Goal: Task Accomplishment & Management: Use online tool/utility

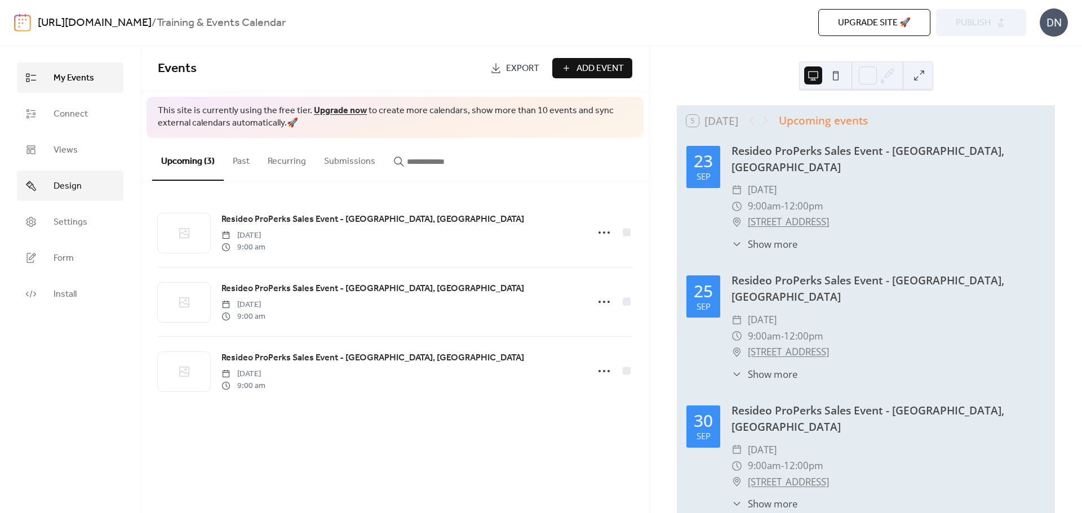
click at [66, 187] on span "Design" at bounding box center [68, 187] width 28 height 14
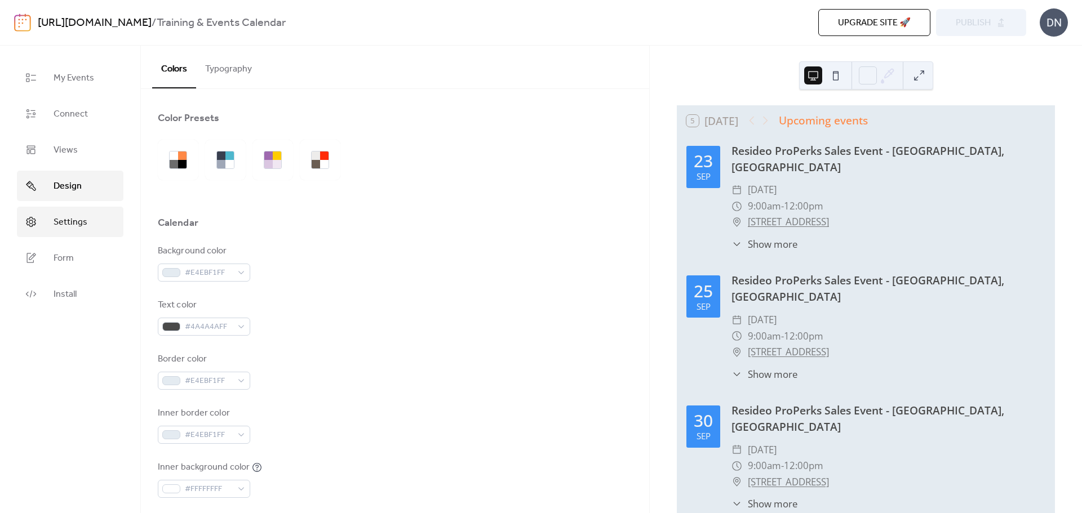
click at [67, 217] on span "Settings" at bounding box center [71, 223] width 34 height 14
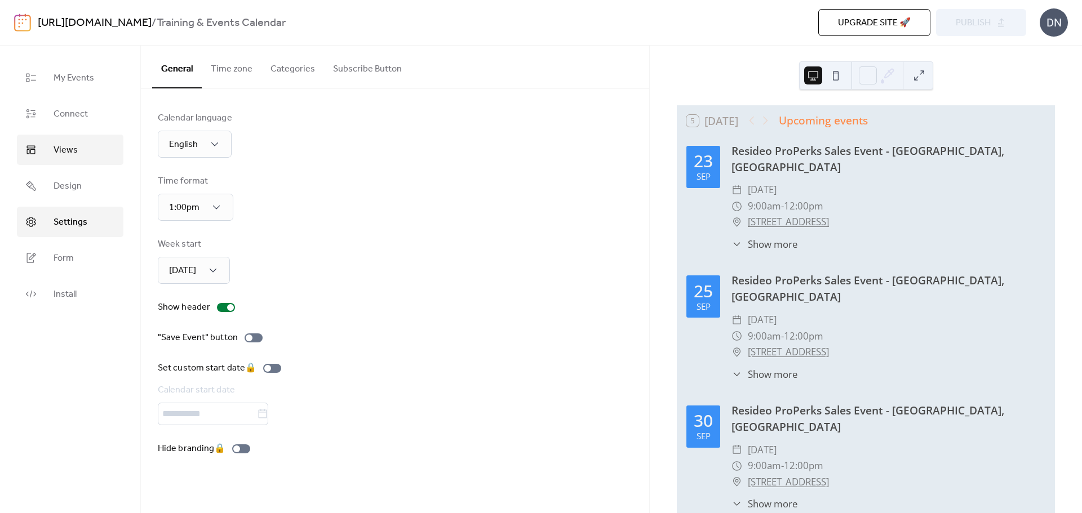
click at [67, 150] on span "Views" at bounding box center [66, 151] width 24 height 14
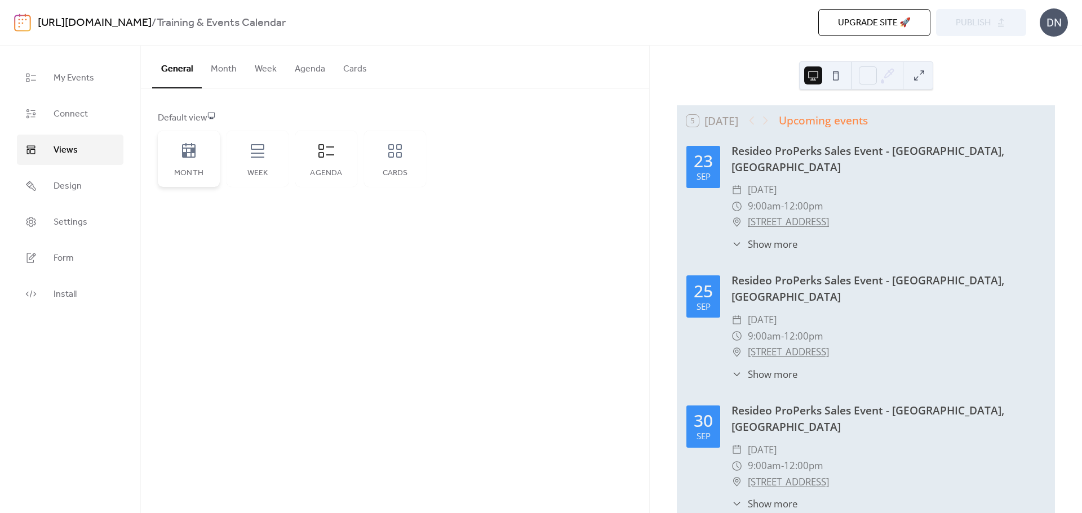
click at [185, 157] on icon at bounding box center [189, 150] width 14 height 15
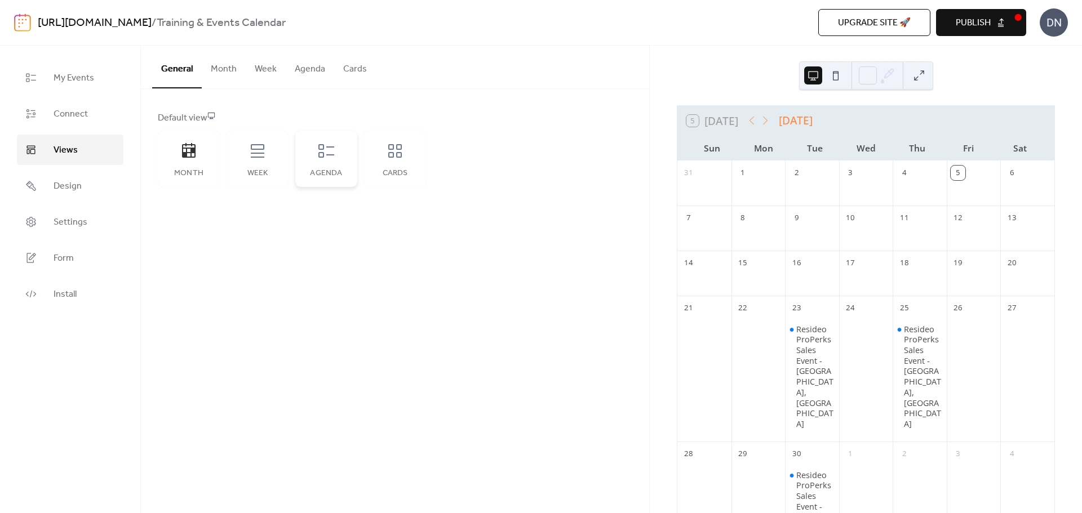
click at [321, 145] on icon at bounding box center [326, 151] width 16 height 14
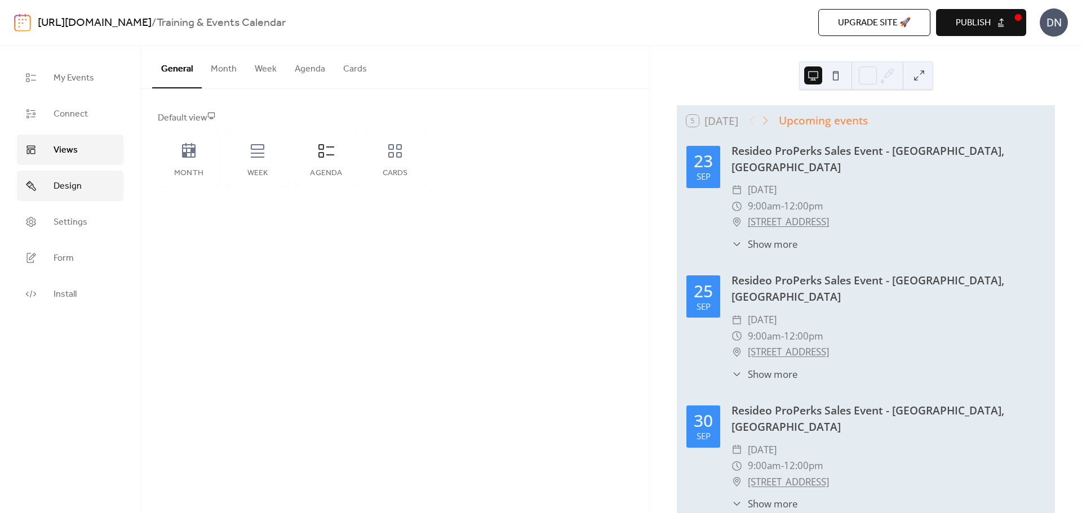
click at [50, 183] on link "Design" at bounding box center [70, 186] width 107 height 30
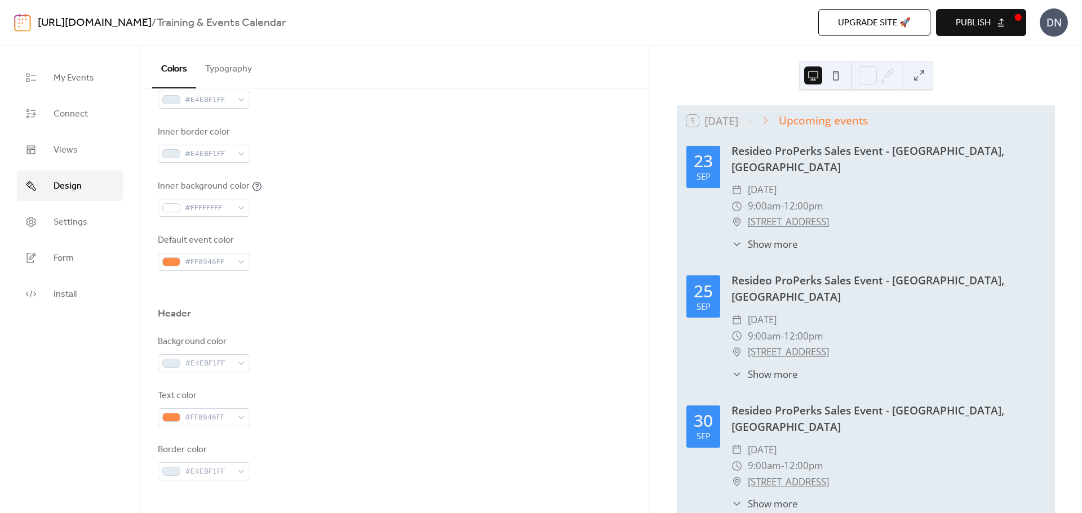
scroll to position [282, 0]
click at [60, 300] on span "Install" at bounding box center [65, 295] width 23 height 14
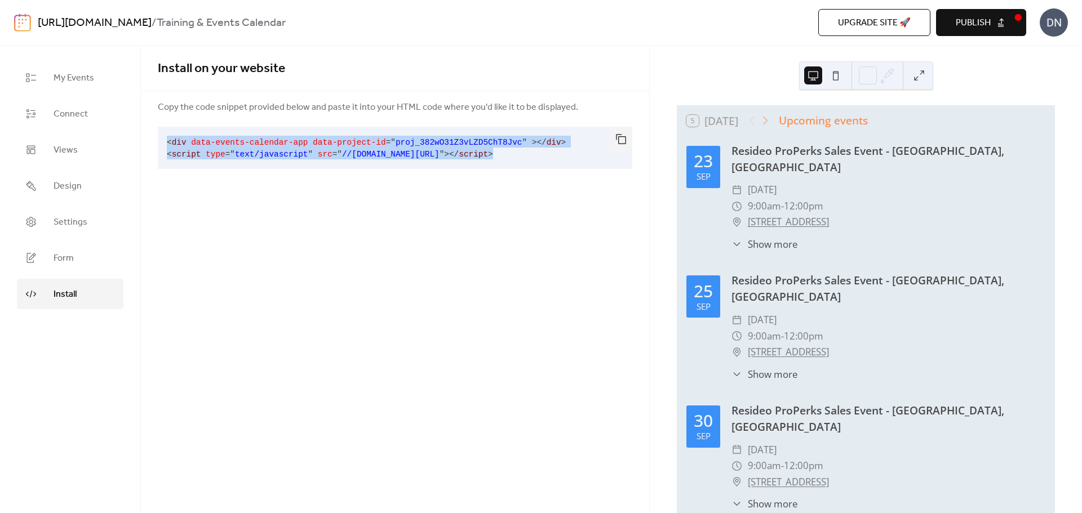
drag, startPoint x: 529, startPoint y: 156, endPoint x: 167, endPoint y: 130, distance: 362.8
click at [167, 130] on pre "< div data-events-calendar-app data-project-id = " proj_382wO31Z3vLZD5ChT8Jvc "…" at bounding box center [386, 148] width 457 height 42
copy code "< div data-events-calendar-app data-project-id = " proj_382wO31Z3vLZD5ChT8Jvc "…"
click at [547, 225] on div "Install on your website Copy the code snippet provided below and paste it into …" at bounding box center [395, 280] width 508 height 468
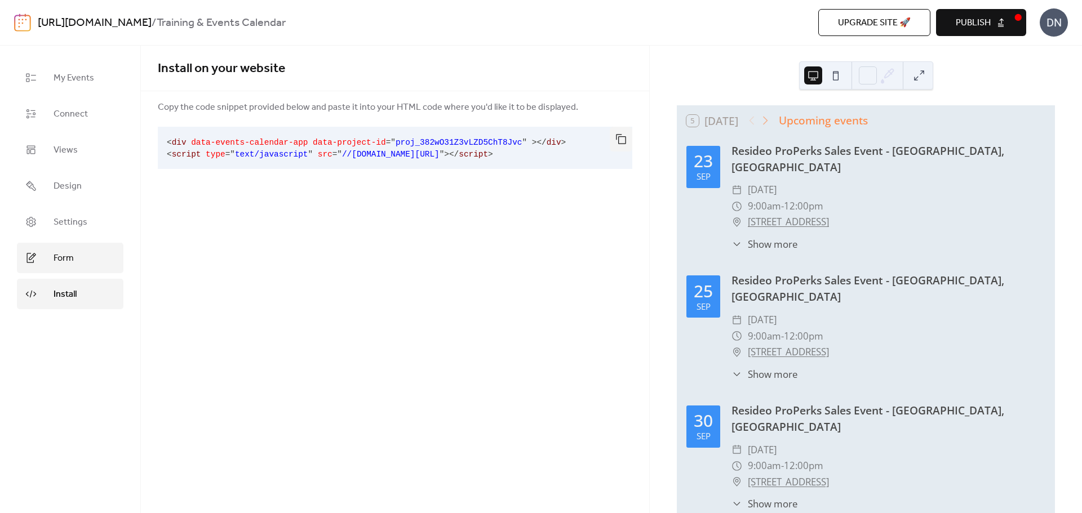
click at [54, 253] on span "Form" at bounding box center [64, 259] width 20 height 14
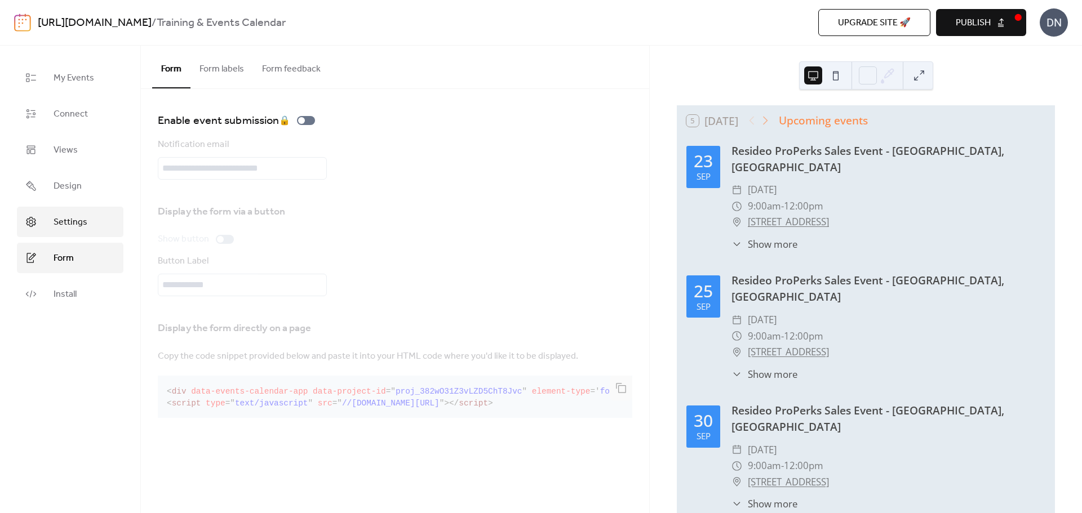
click at [71, 213] on link "Settings" at bounding box center [70, 222] width 107 height 30
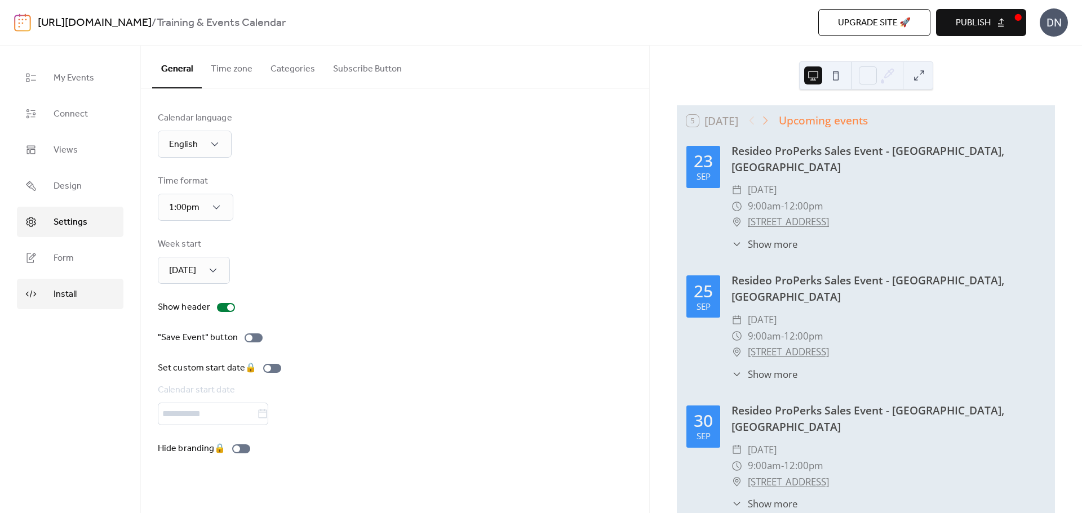
click at [70, 288] on span "Install" at bounding box center [65, 295] width 23 height 14
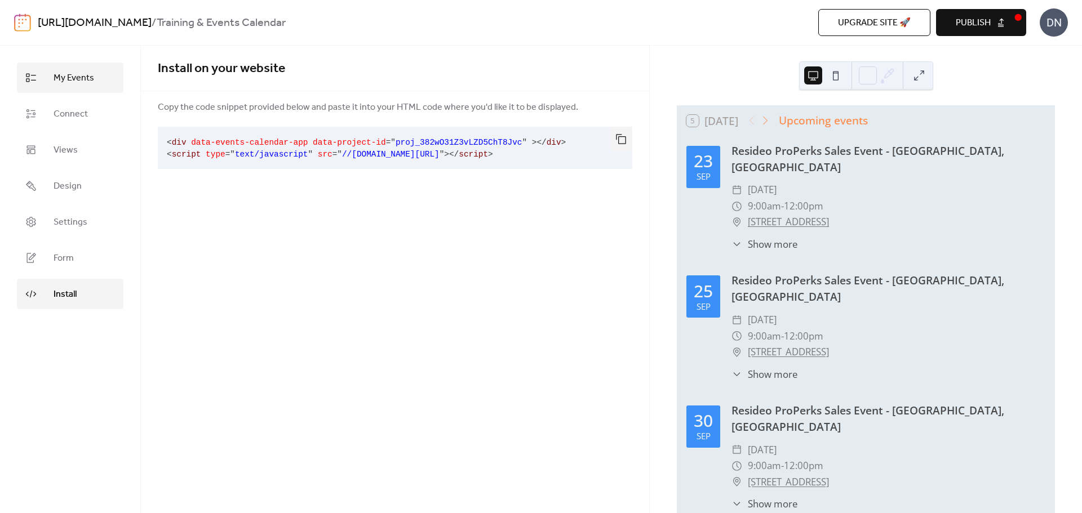
click at [74, 74] on span "My Events" at bounding box center [74, 79] width 41 height 14
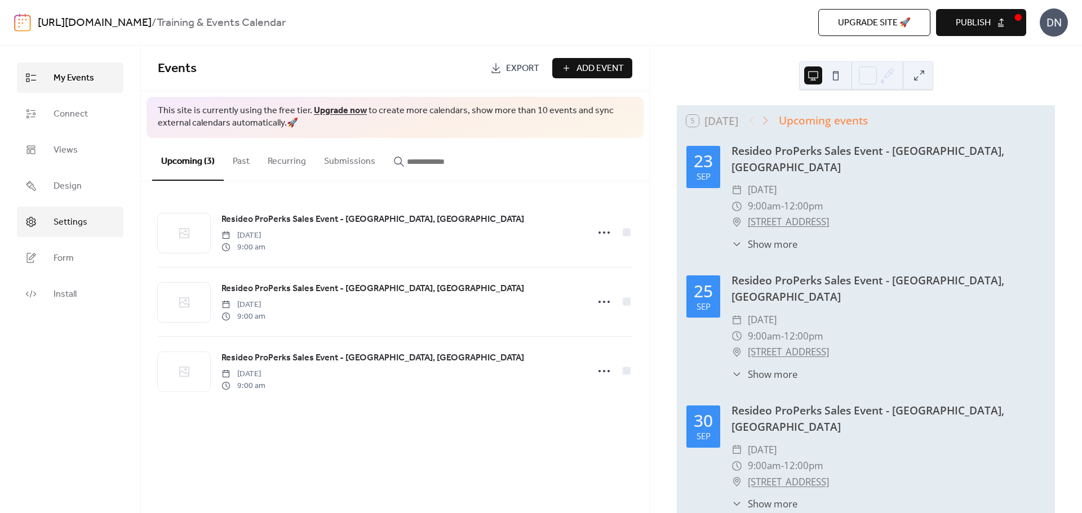
click at [67, 229] on span "Settings" at bounding box center [71, 223] width 34 height 14
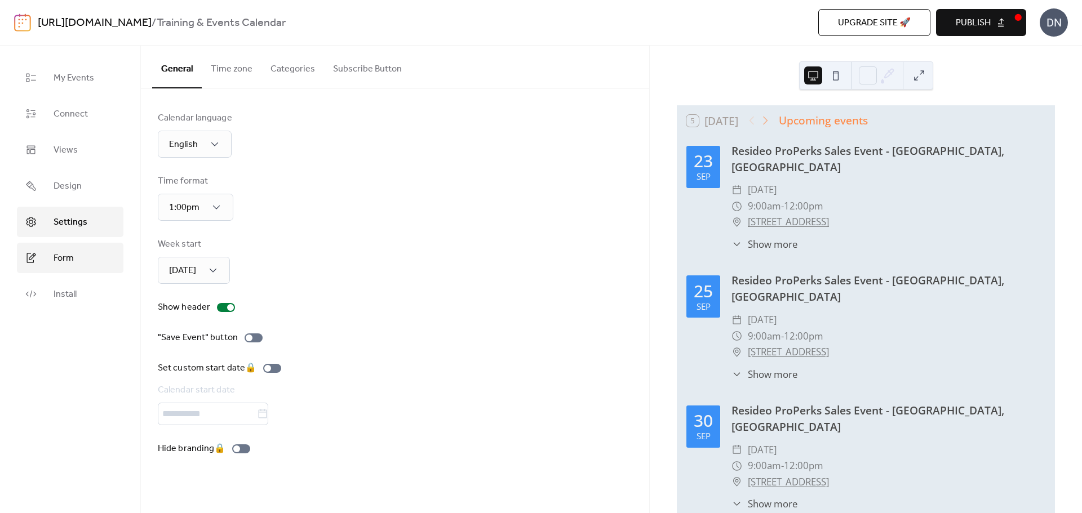
click at [60, 258] on span "Form" at bounding box center [64, 259] width 20 height 14
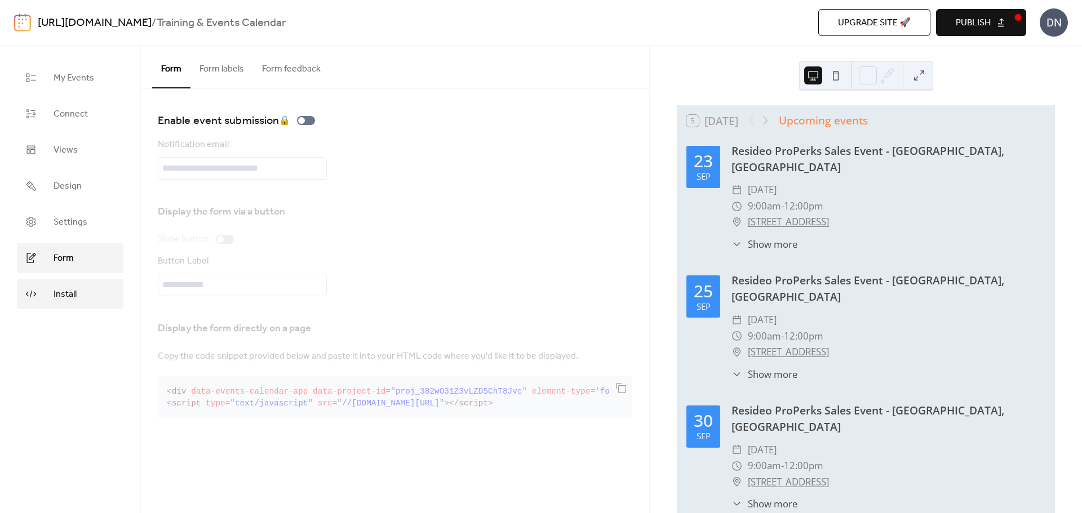
click at [59, 289] on span "Install" at bounding box center [65, 295] width 23 height 14
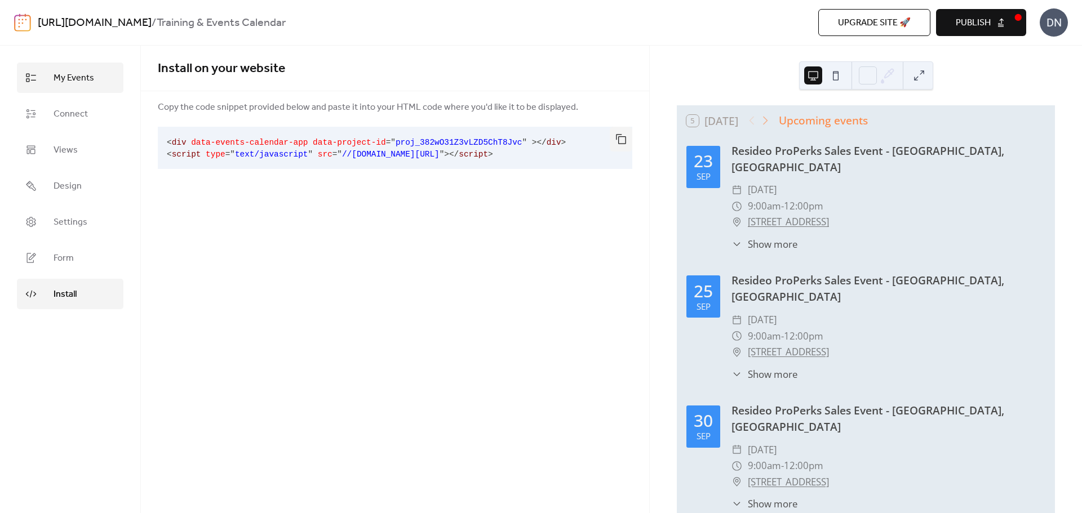
click at [68, 85] on span "My Events" at bounding box center [74, 79] width 41 height 14
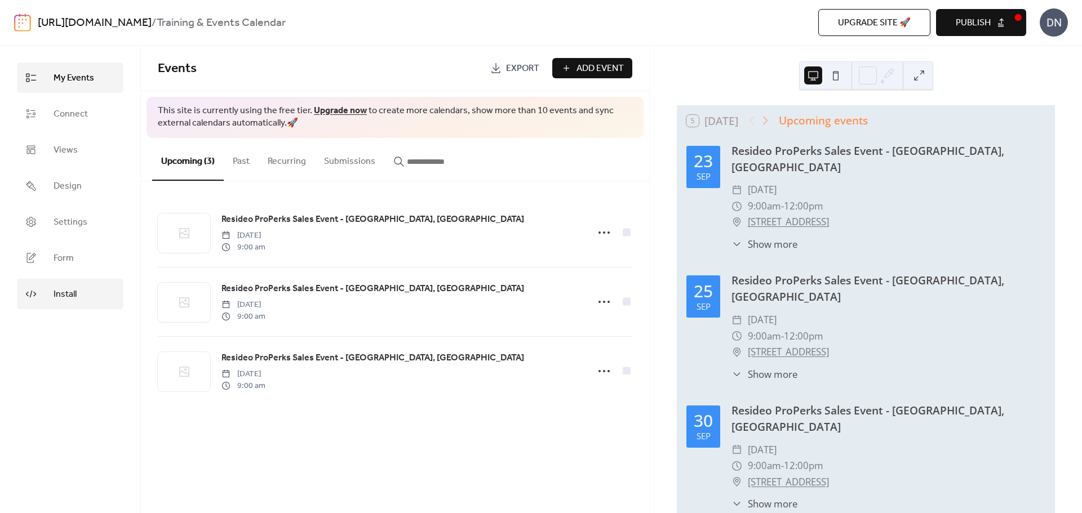
click at [62, 298] on span "Install" at bounding box center [65, 295] width 23 height 14
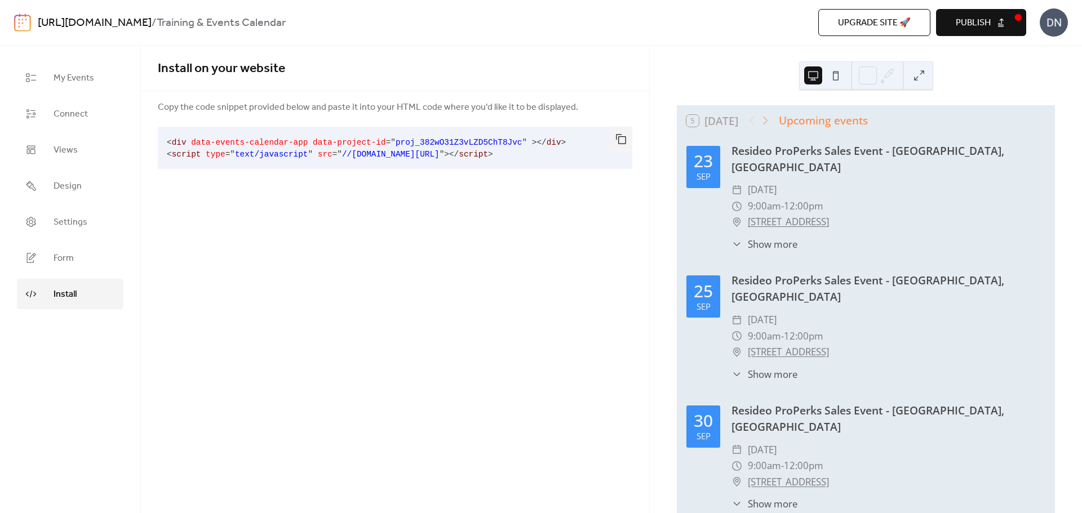
drag, startPoint x: 474, startPoint y: 153, endPoint x: 329, endPoint y: 153, distance: 145.4
click at [342, 153] on span "//[DOMAIN_NAME][URL]" at bounding box center [391, 154] width 98 height 9
copy span "//[DOMAIN_NAME][URL]"
click at [526, 152] on pre "< div data-events-calendar-app data-project-id = " proj_382wO31Z3vLZD5ChT8Jvc "…" at bounding box center [386, 148] width 457 height 42
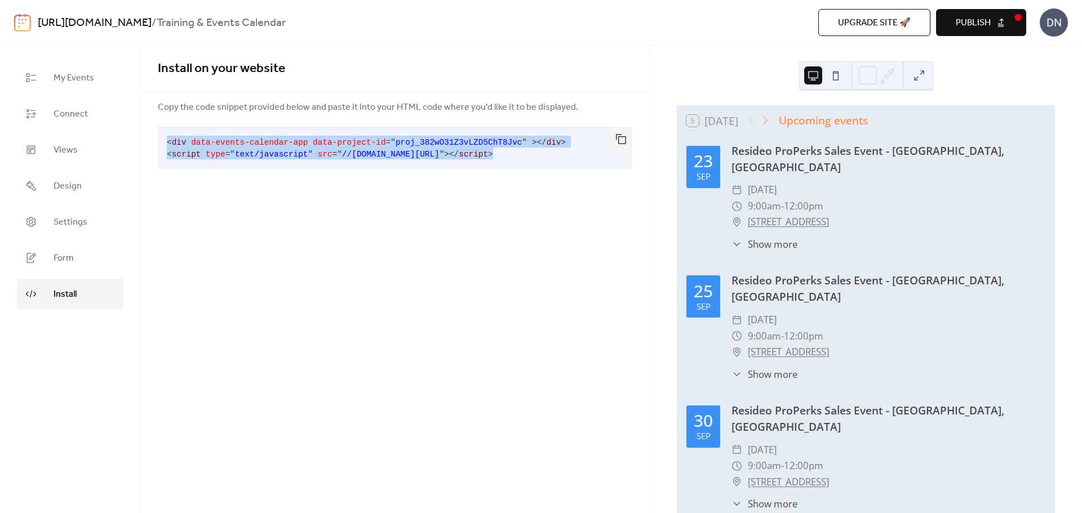
drag, startPoint x: 531, startPoint y: 151, endPoint x: 169, endPoint y: 139, distance: 362.6
click at [169, 139] on pre "< div data-events-calendar-app data-project-id = " proj_382wO31Z3vLZD5ChT8Jvc "…" at bounding box center [386, 148] width 457 height 42
click at [379, 193] on div "Install on your website Copy the code snippet provided below and paste it into …" at bounding box center [395, 121] width 508 height 150
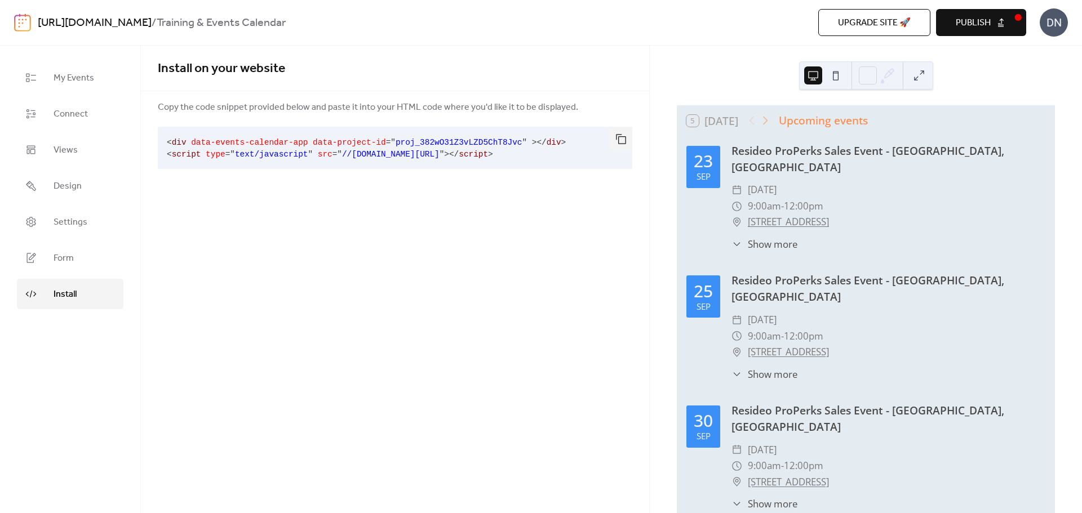
drag, startPoint x: 473, startPoint y: 155, endPoint x: 445, endPoint y: 154, distance: 28.8
click at [440, 154] on span "//[DOMAIN_NAME][URL]" at bounding box center [391, 154] width 98 height 9
click at [525, 267] on div "Install on your website Copy the code snippet provided below and paste it into …" at bounding box center [395, 280] width 508 height 468
click at [61, 77] on span "My Events" at bounding box center [74, 79] width 41 height 14
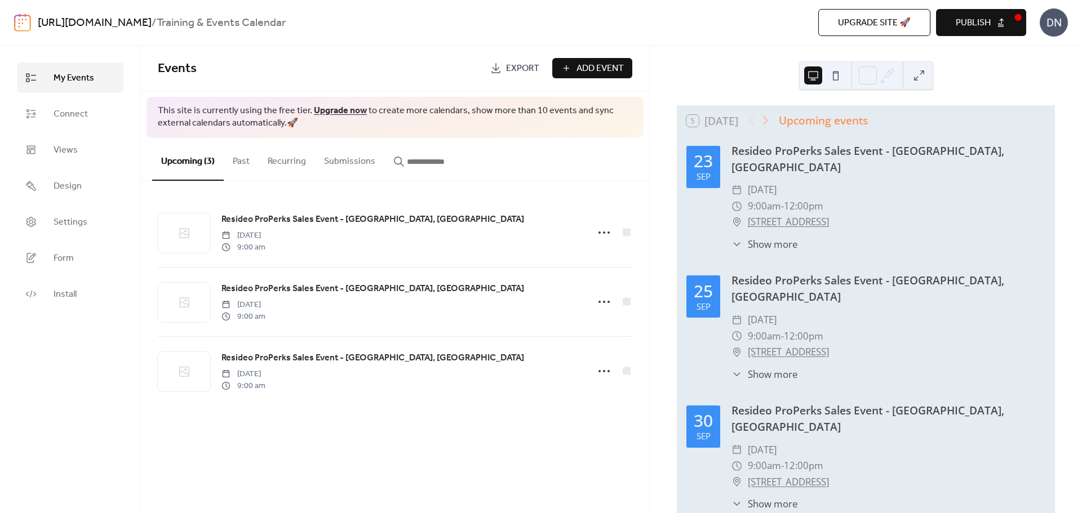
click at [549, 19] on div "https://www.johnstonesupply.com/store124/training / Training & Events Calendar" at bounding box center [293, 22] width 511 height 21
click at [1055, 23] on div "DN" at bounding box center [1054, 22] width 28 height 28
click at [1038, 45] on span "Account" at bounding box center [1031, 51] width 33 height 14
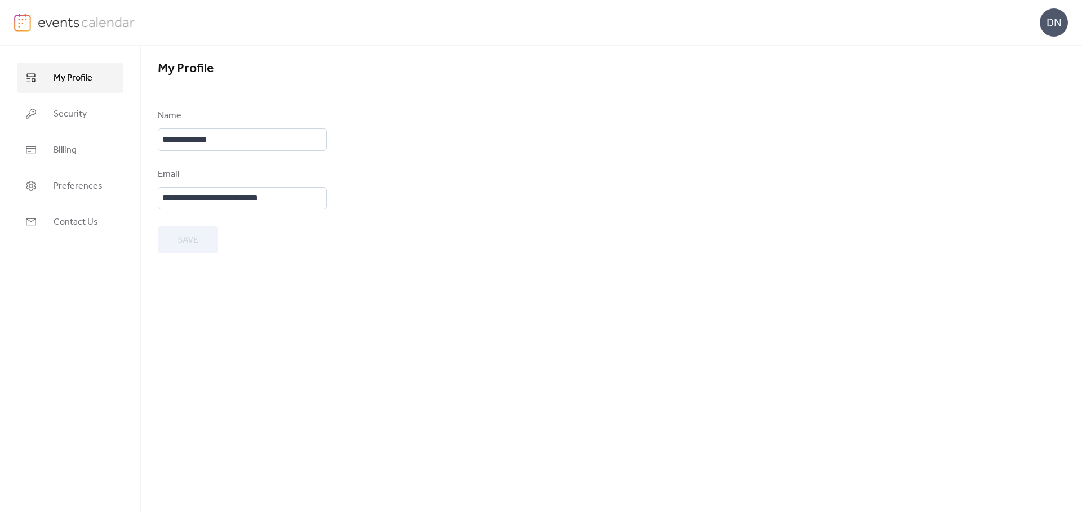
click at [595, 131] on form "**********" at bounding box center [611, 181] width 907 height 144
click at [65, 184] on span "Preferences" at bounding box center [78, 187] width 49 height 14
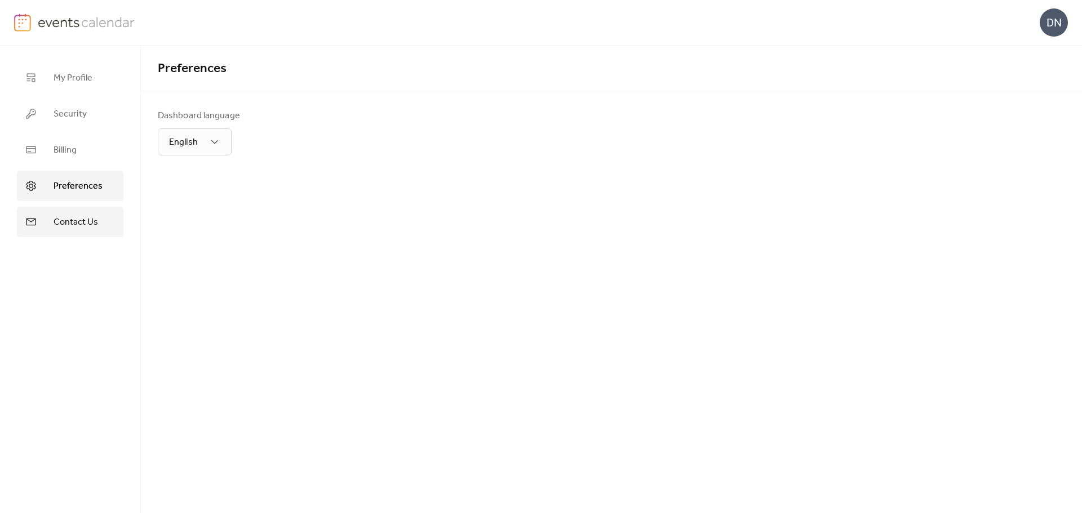
click at [68, 220] on span "Contact Us" at bounding box center [76, 223] width 45 height 14
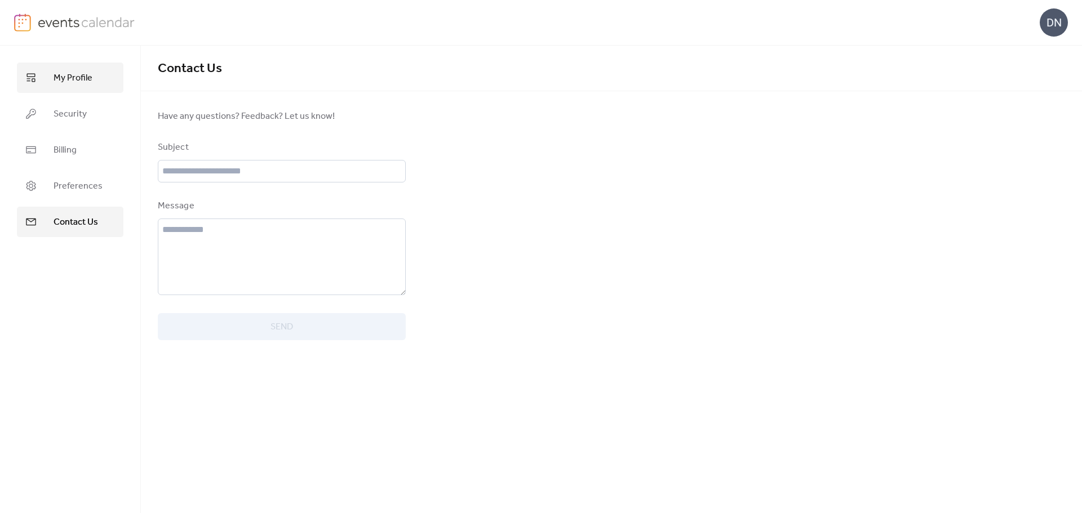
click at [79, 79] on span "My Profile" at bounding box center [73, 79] width 39 height 14
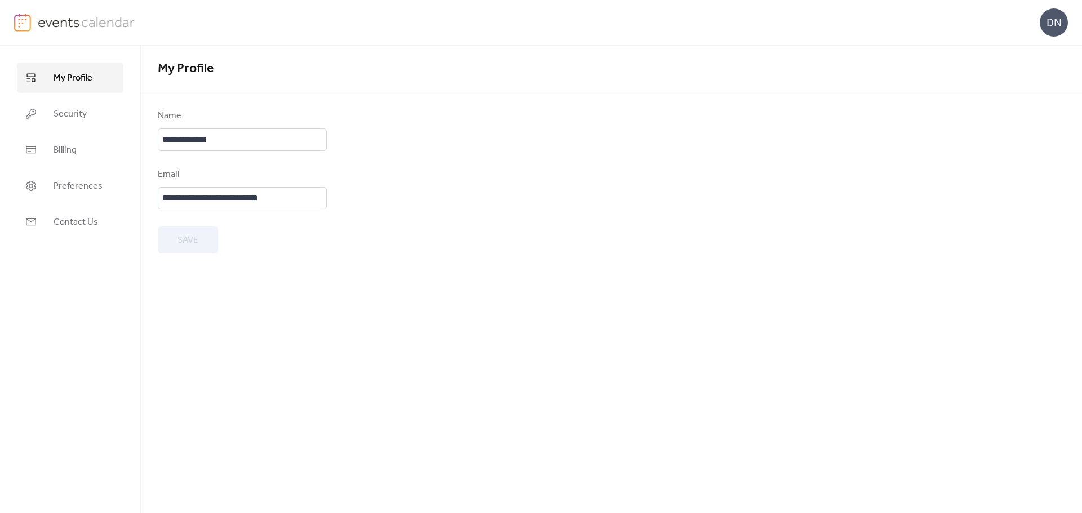
click at [67, 25] on img at bounding box center [87, 22] width 98 height 17
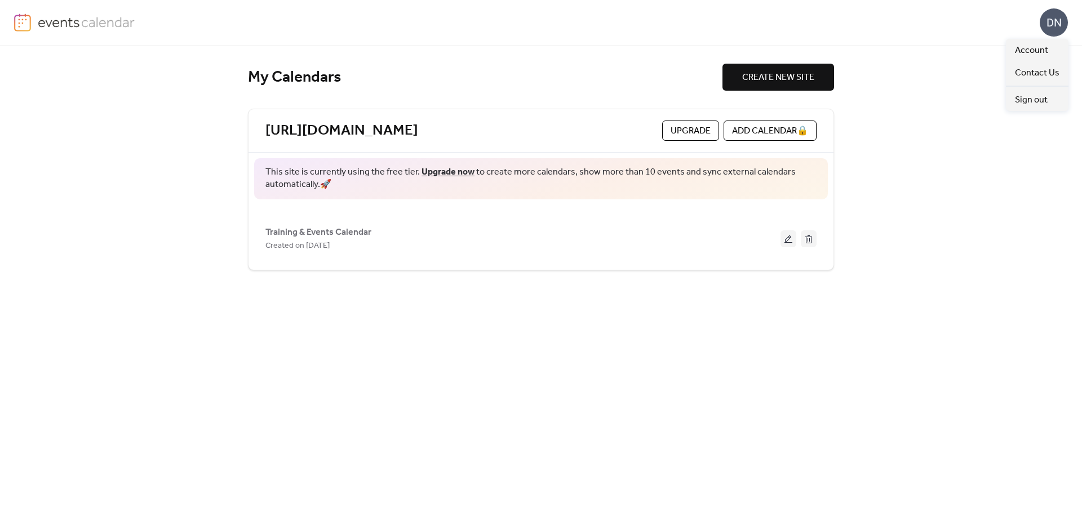
click at [1053, 29] on div "DN" at bounding box center [1054, 22] width 28 height 28
click at [1038, 67] on span "Contact Us" at bounding box center [1037, 74] width 45 height 14
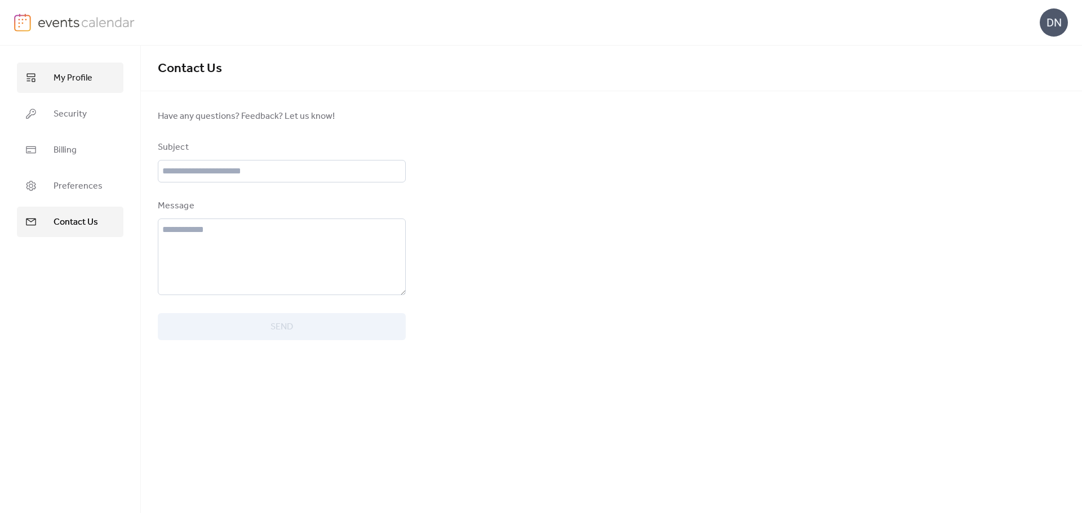
click at [68, 76] on span "My Profile" at bounding box center [73, 79] width 39 height 14
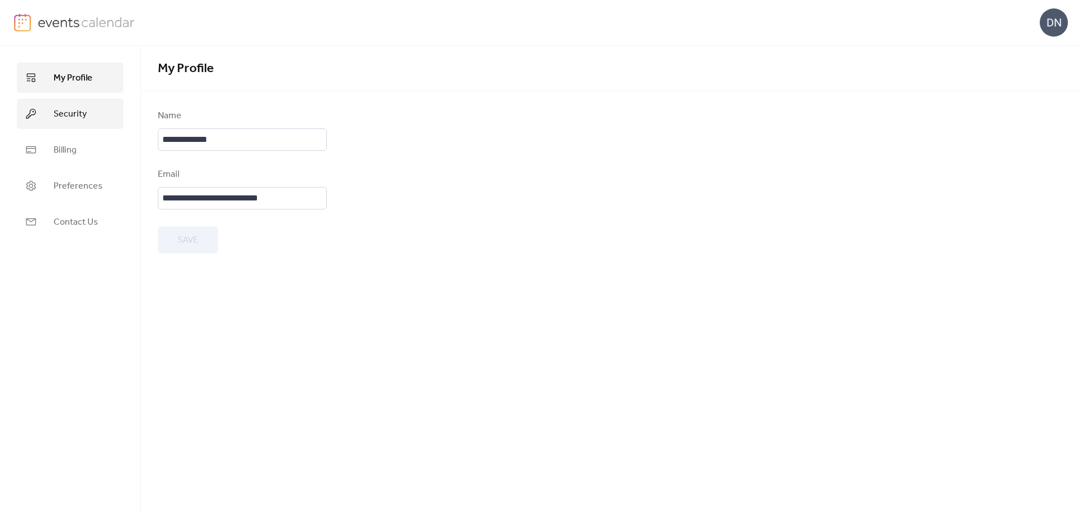
click at [69, 109] on span "Security" at bounding box center [70, 115] width 33 height 14
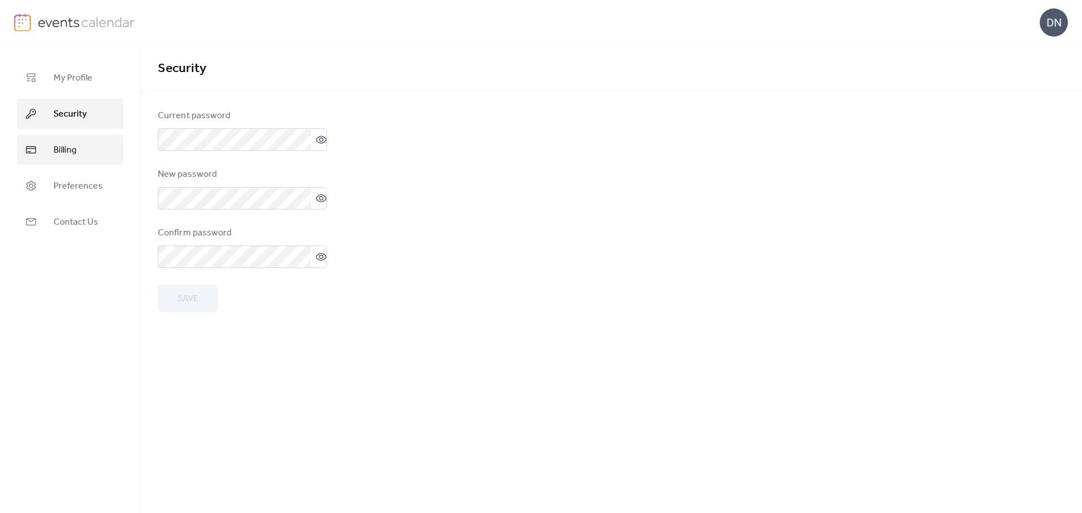
click at [71, 150] on span "Billing" at bounding box center [65, 151] width 23 height 14
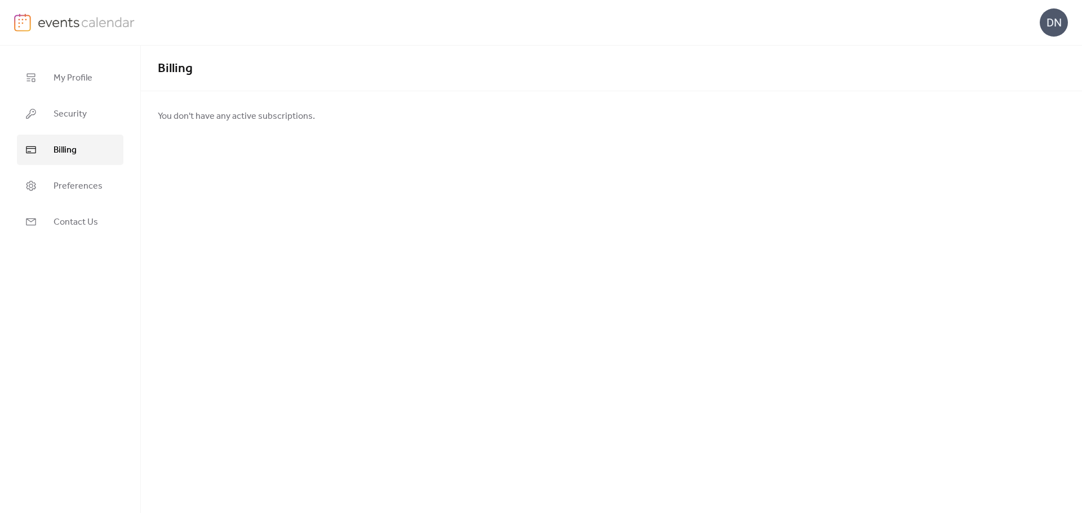
click at [70, 20] on img at bounding box center [87, 22] width 98 height 17
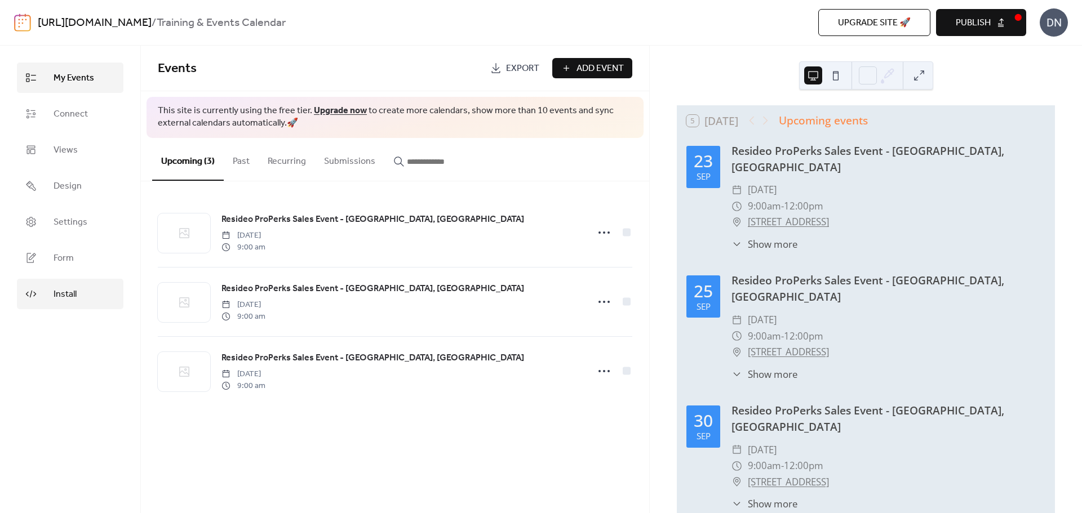
click at [62, 288] on span "Install" at bounding box center [65, 295] width 23 height 14
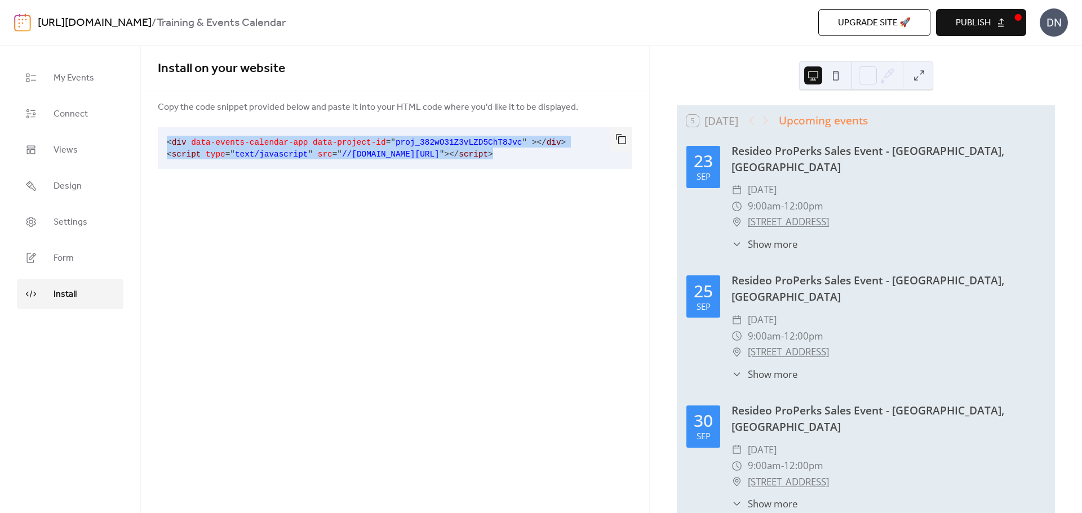
drag, startPoint x: 528, startPoint y: 150, endPoint x: 143, endPoint y: 146, distance: 384.4
click at [143, 146] on div "Copy the code snippet provided below and paste it into your HTML code where you…" at bounding box center [395, 136] width 508 height 73
copy code "< div data-events-calendar-app data-project-id = " proj_382wO31Z3vLZD5ChT8Jvc "…"
